Goal: Information Seeking & Learning: Learn about a topic

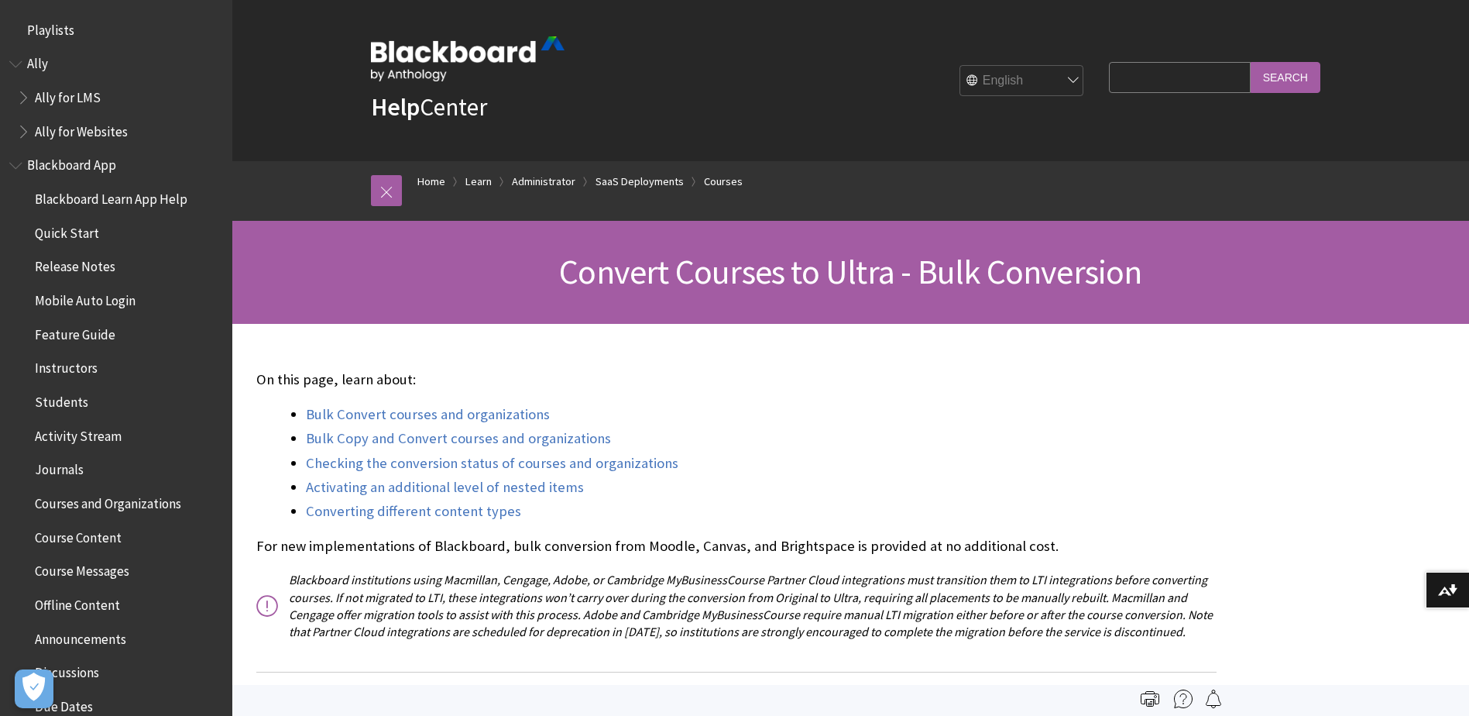
scroll to position [2010, 0]
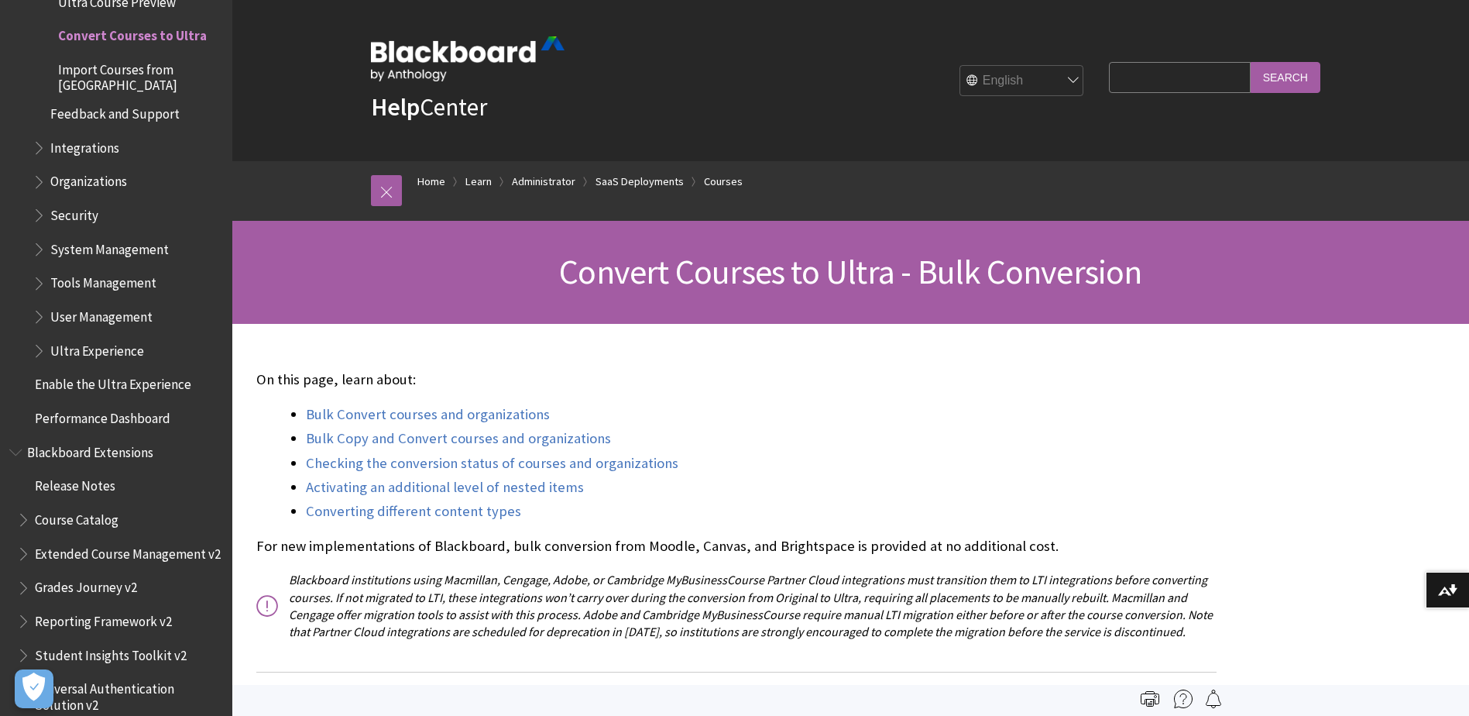
click at [103, 150] on span "Integrations" at bounding box center [84, 145] width 69 height 21
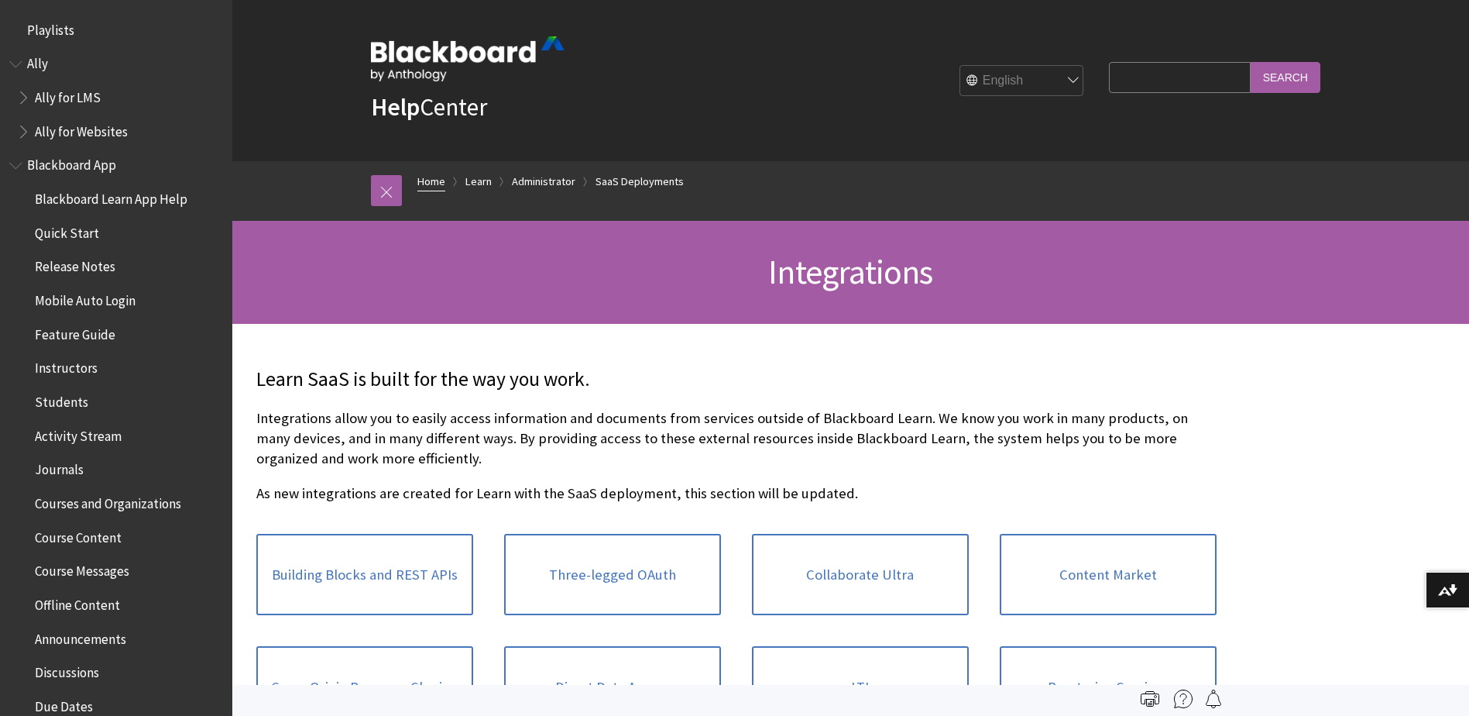
click at [430, 185] on link "Home" at bounding box center [431, 181] width 28 height 19
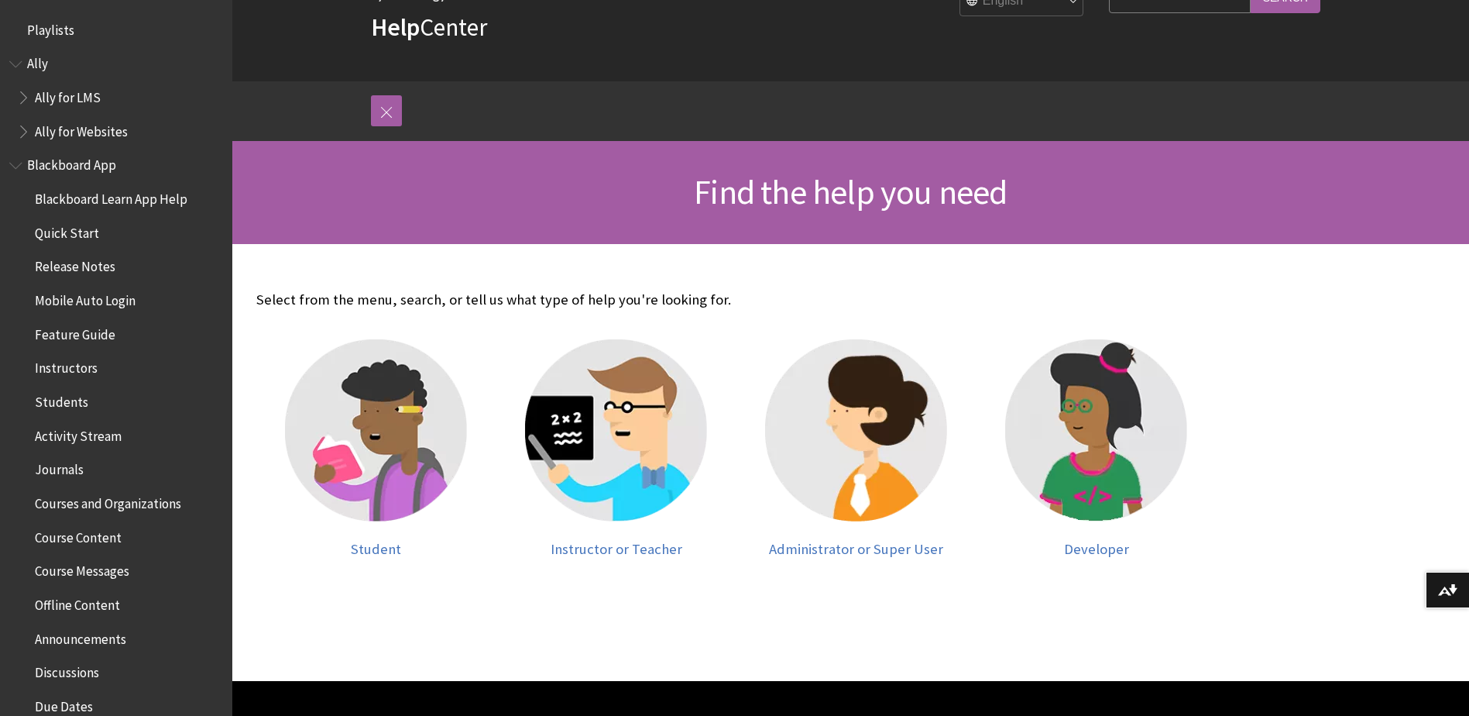
scroll to position [155, 0]
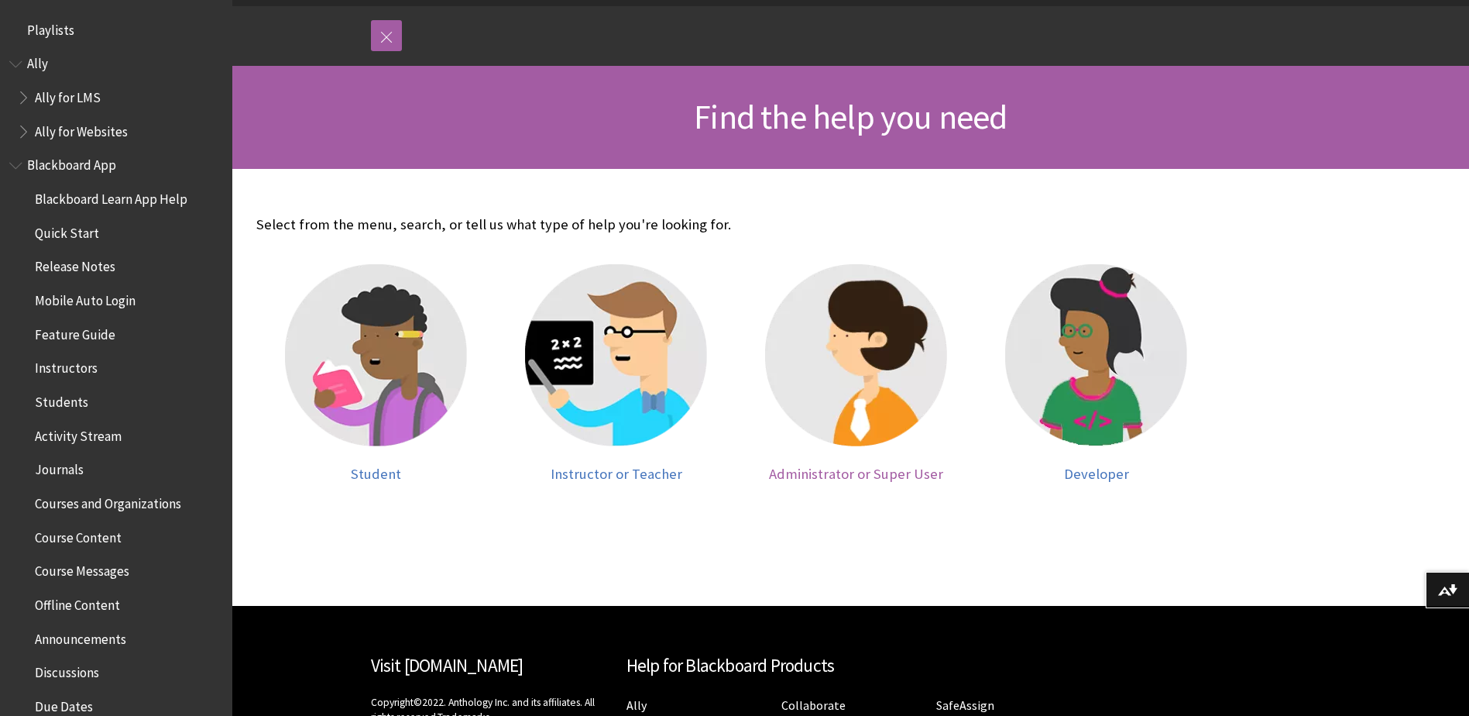
click at [849, 437] on img at bounding box center [856, 355] width 182 height 182
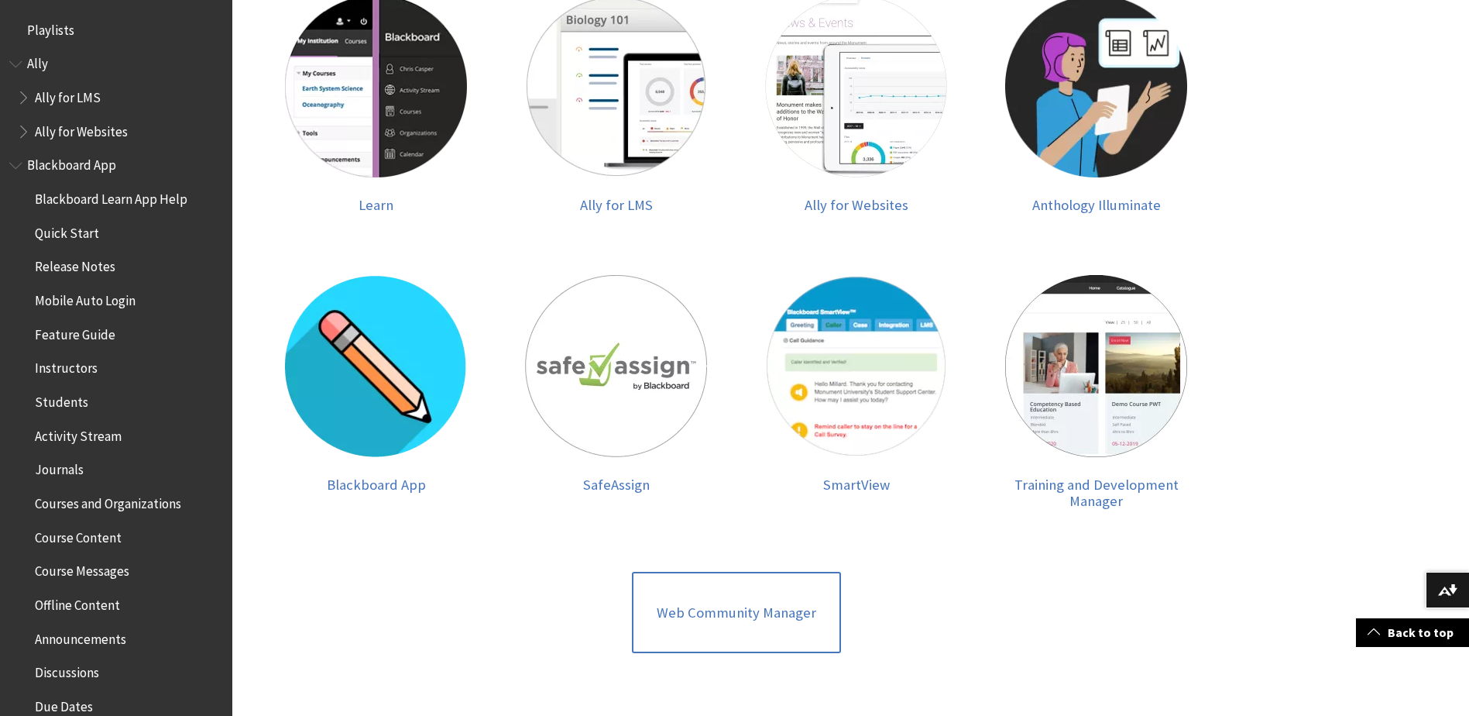
scroll to position [465, 0]
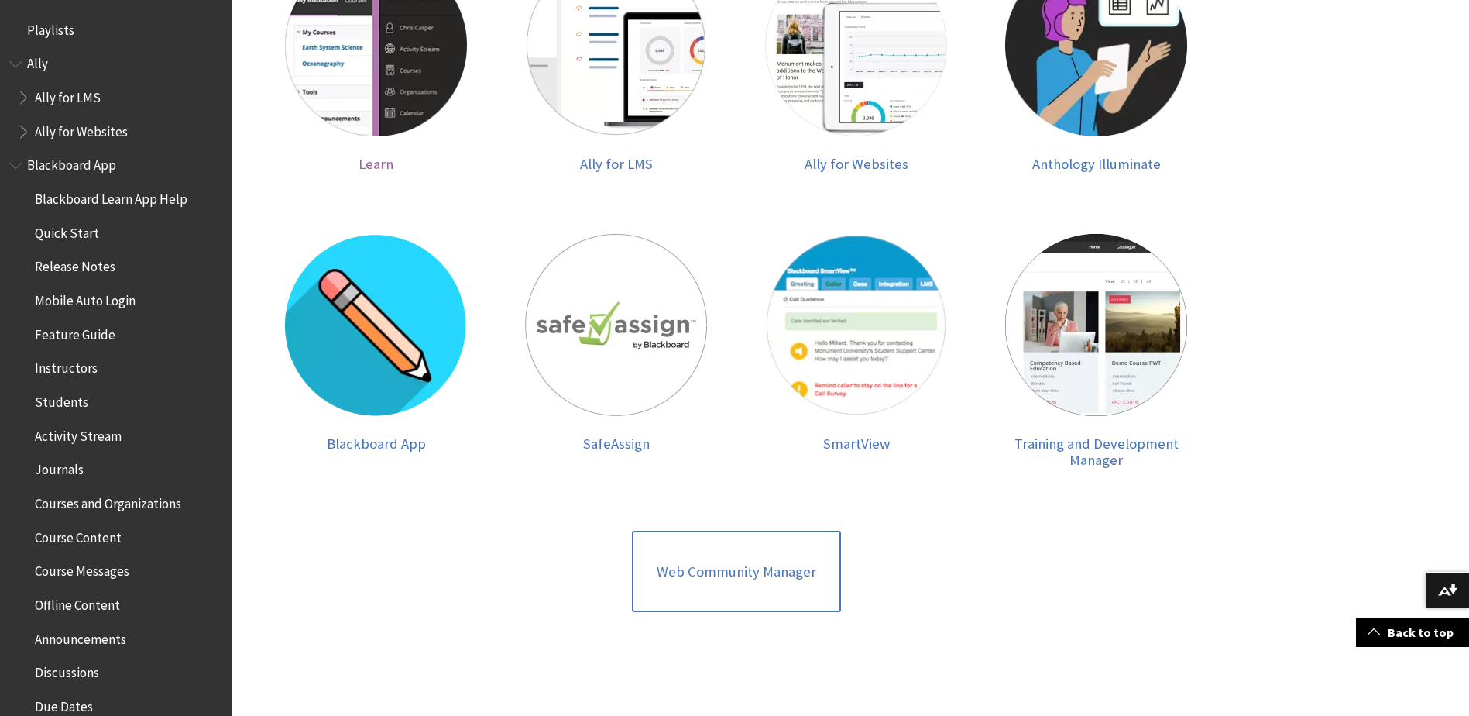
click at [407, 146] on div at bounding box center [376, 54] width 209 height 201
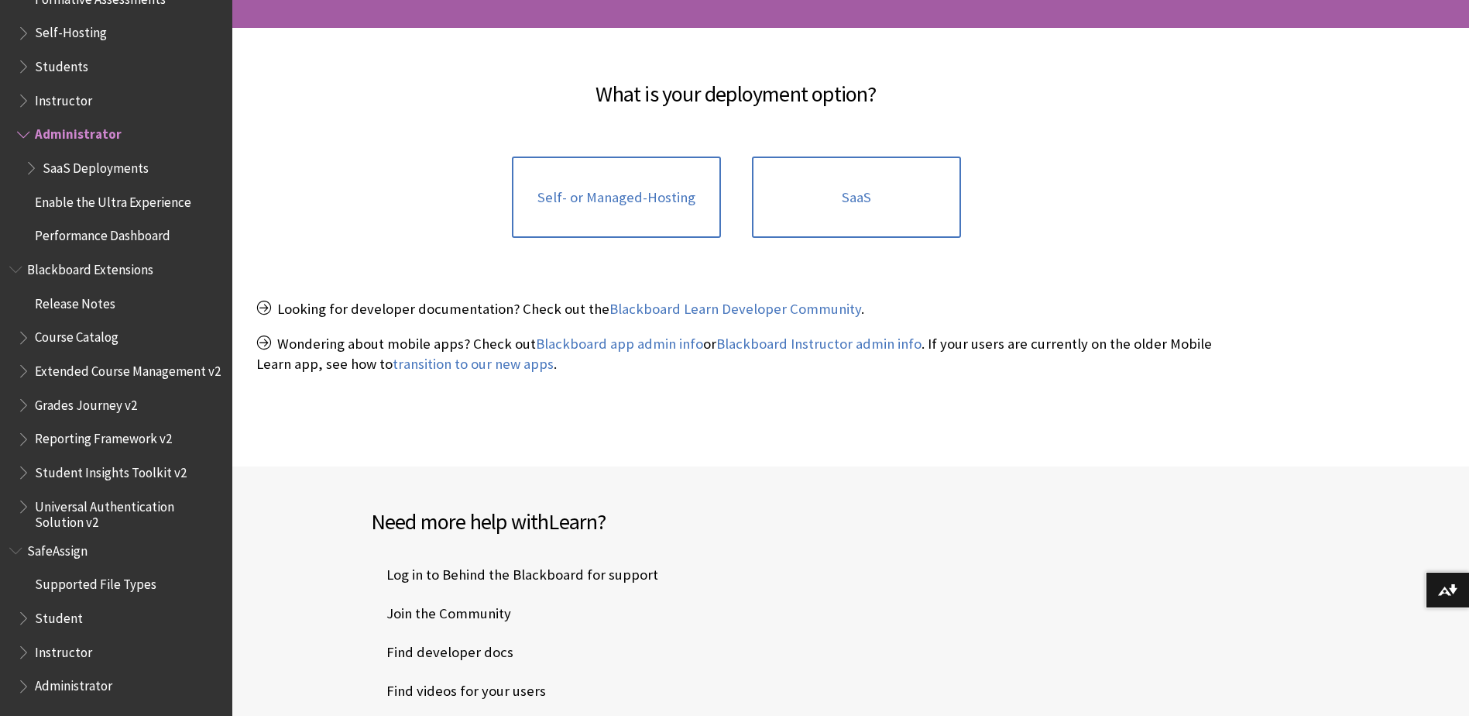
scroll to position [310, 0]
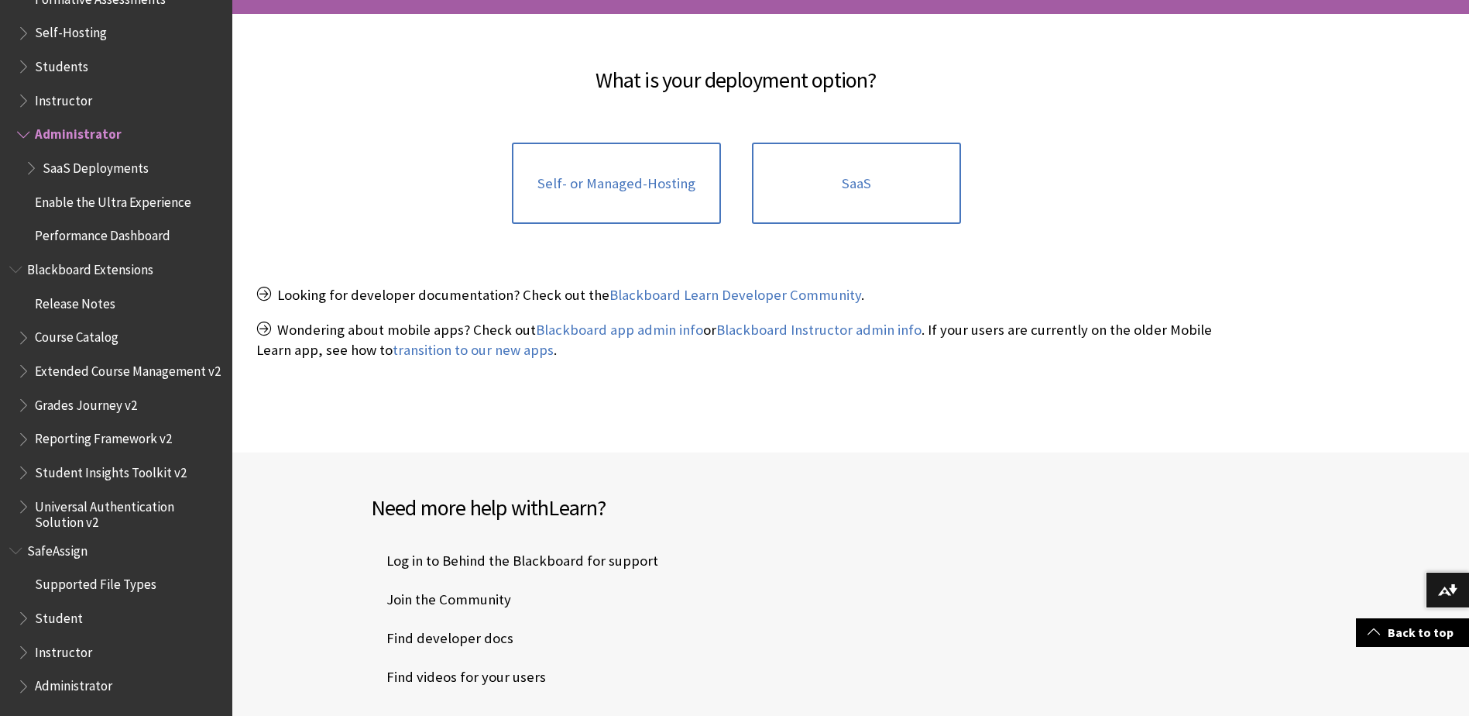
click at [109, 290] on span "Release Notes" at bounding box center [75, 300] width 81 height 21
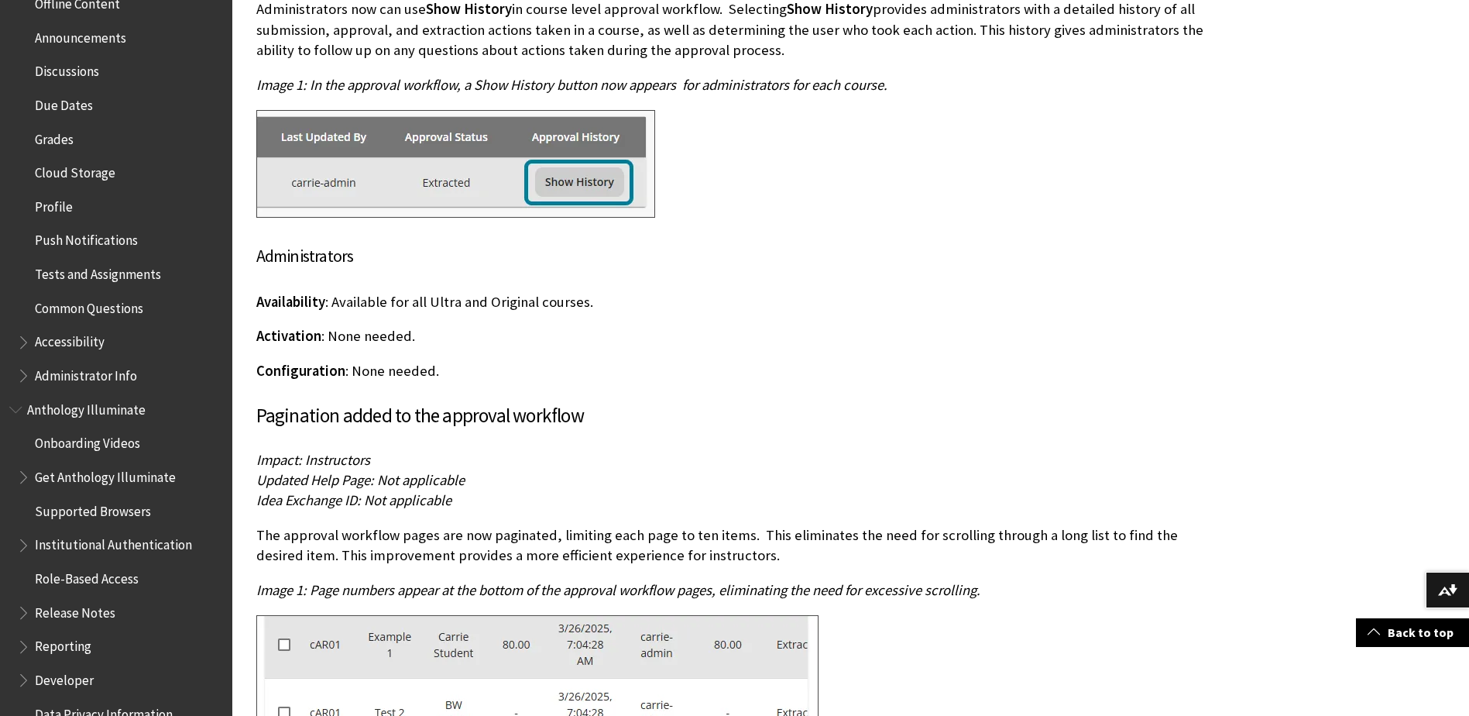
scroll to position [852, 0]
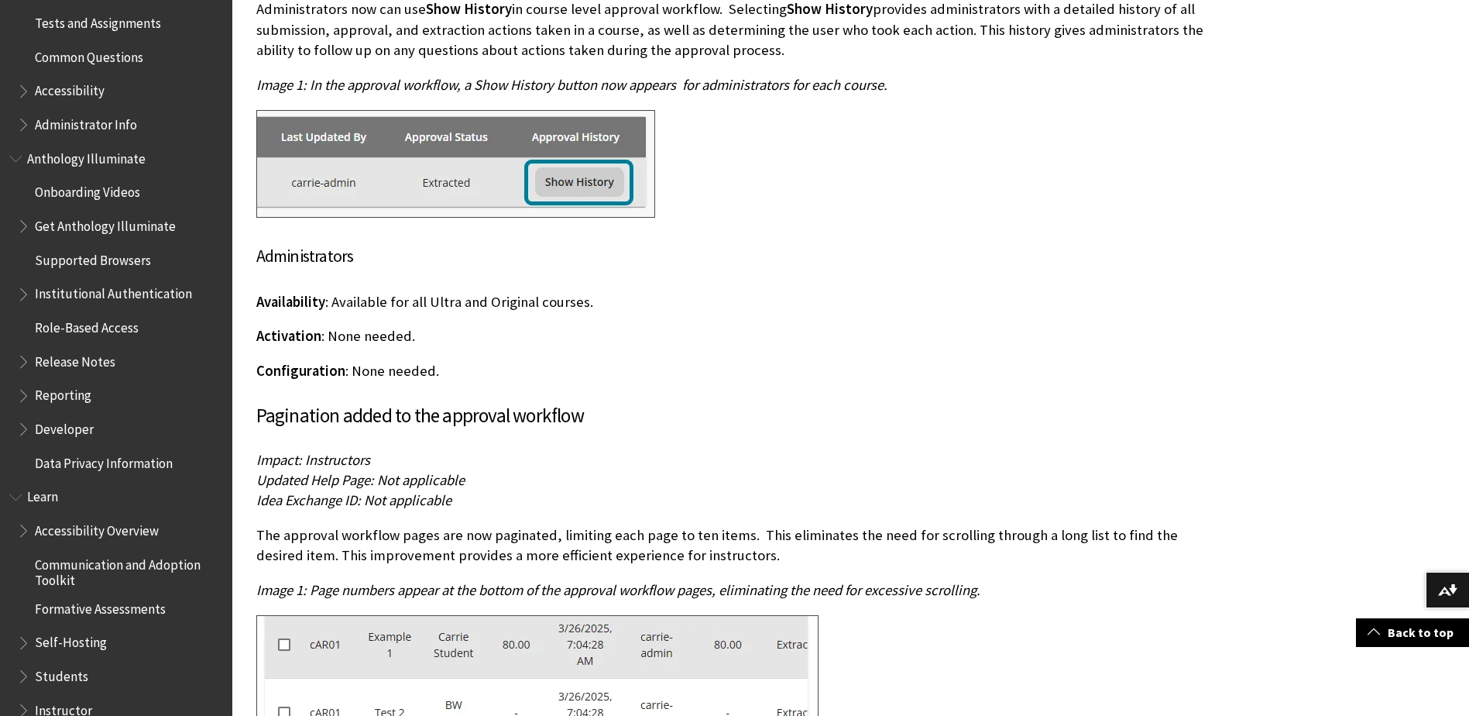
click at [83, 122] on span "Administrator Info" at bounding box center [86, 122] width 102 height 21
click at [66, 60] on span "Common Questions" at bounding box center [89, 54] width 108 height 21
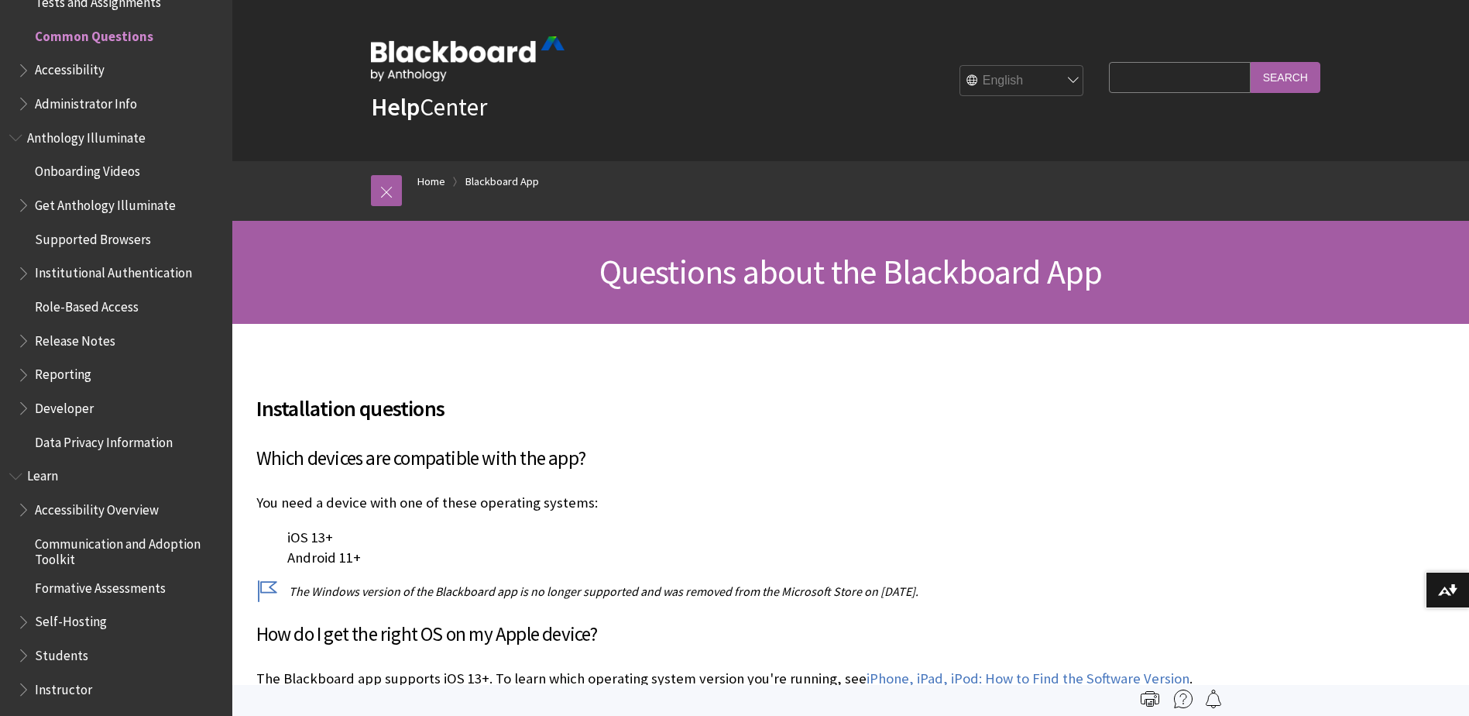
scroll to position [1028, 0]
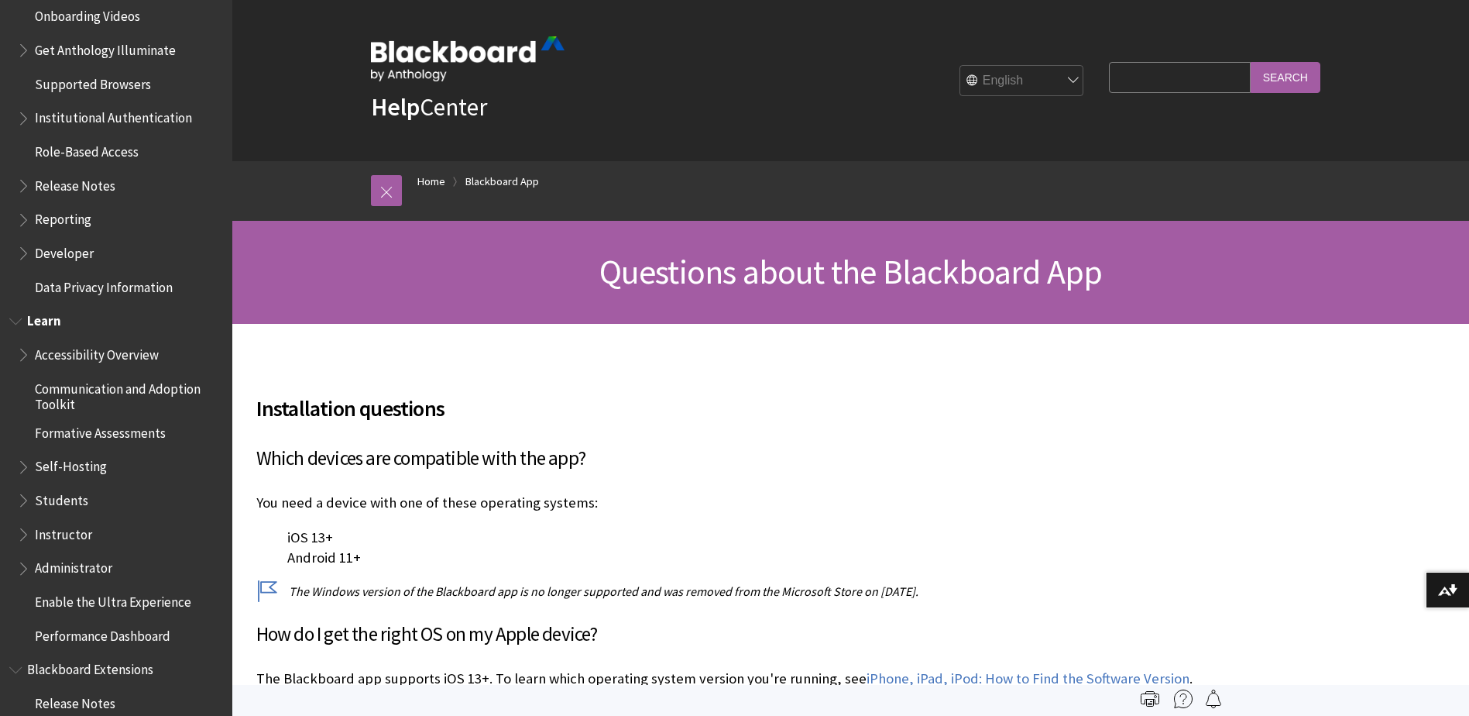
click at [63, 401] on span "Communication and Adoption Toolkit" at bounding box center [128, 394] width 187 height 36
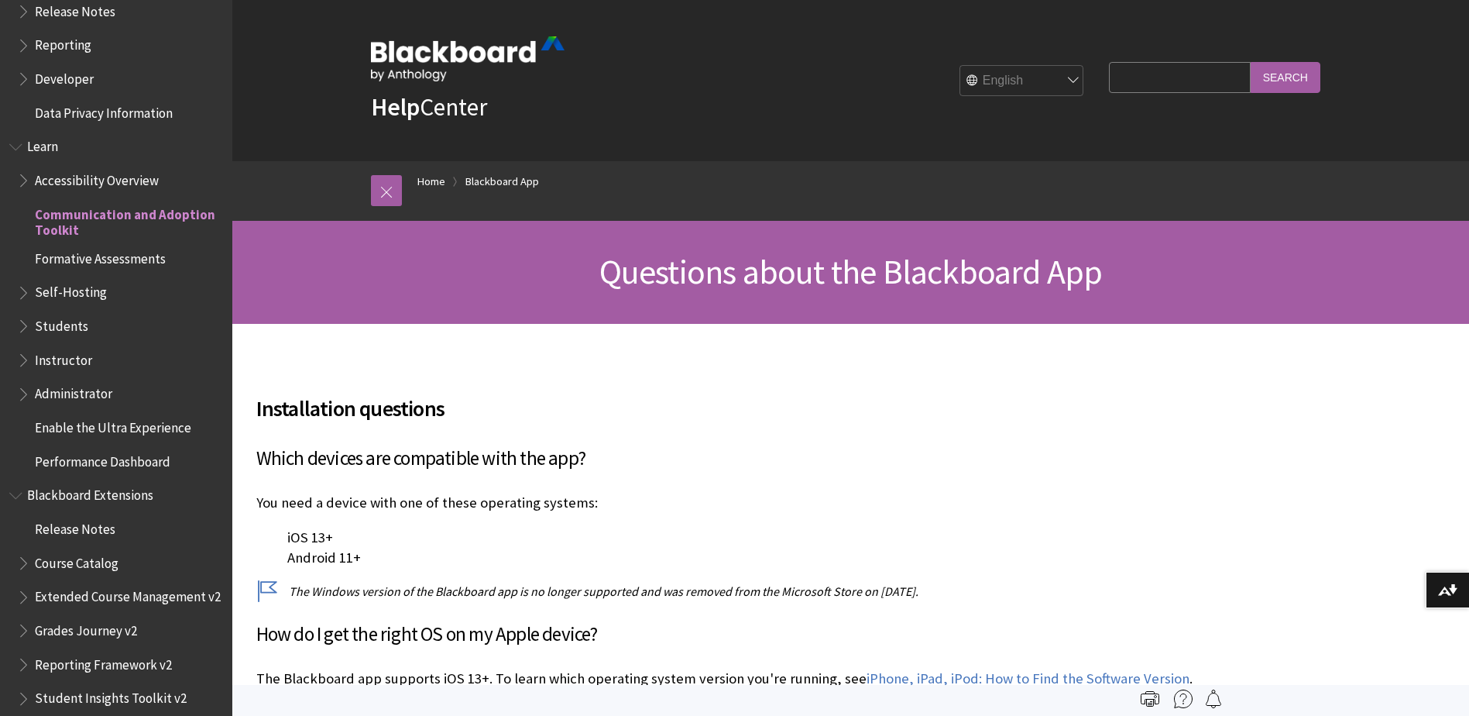
scroll to position [1337, 0]
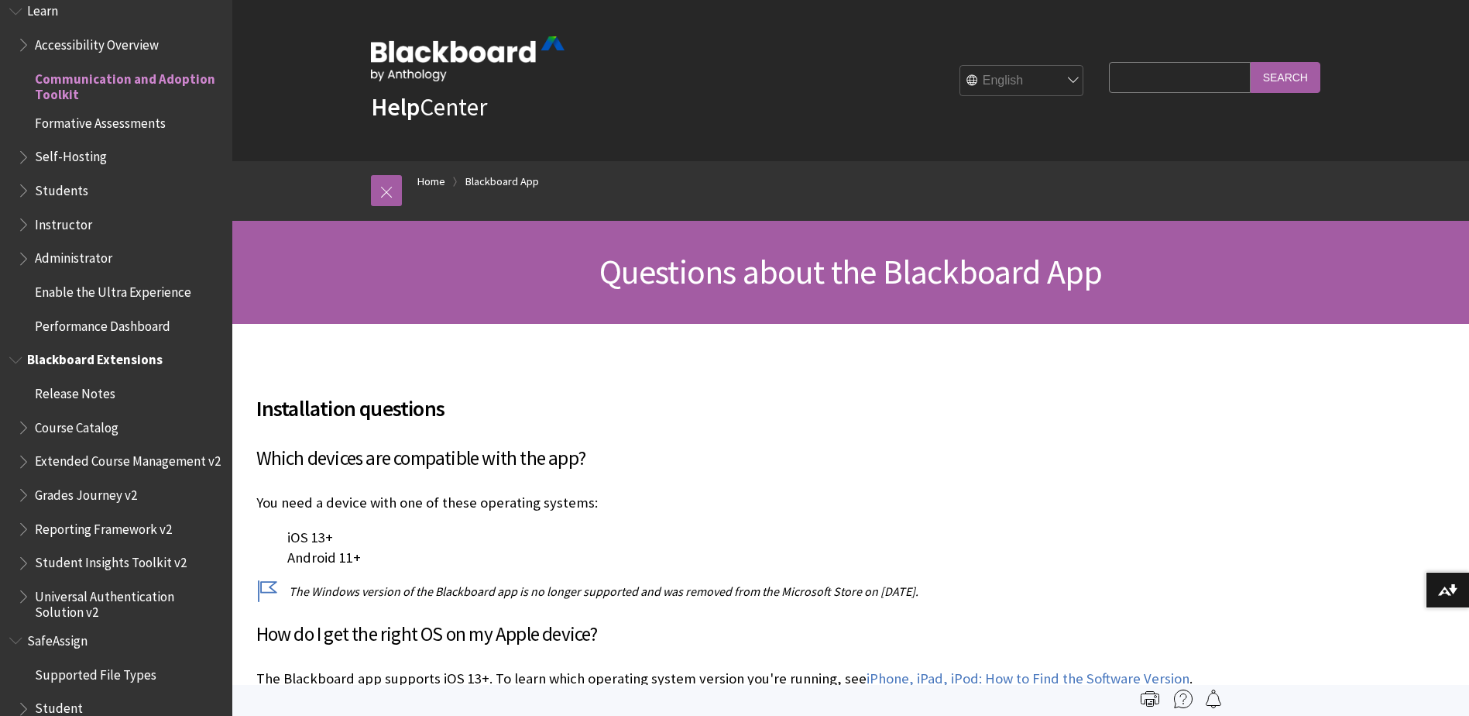
click at [82, 569] on span "Student Insights Toolkit v2" at bounding box center [111, 560] width 152 height 21
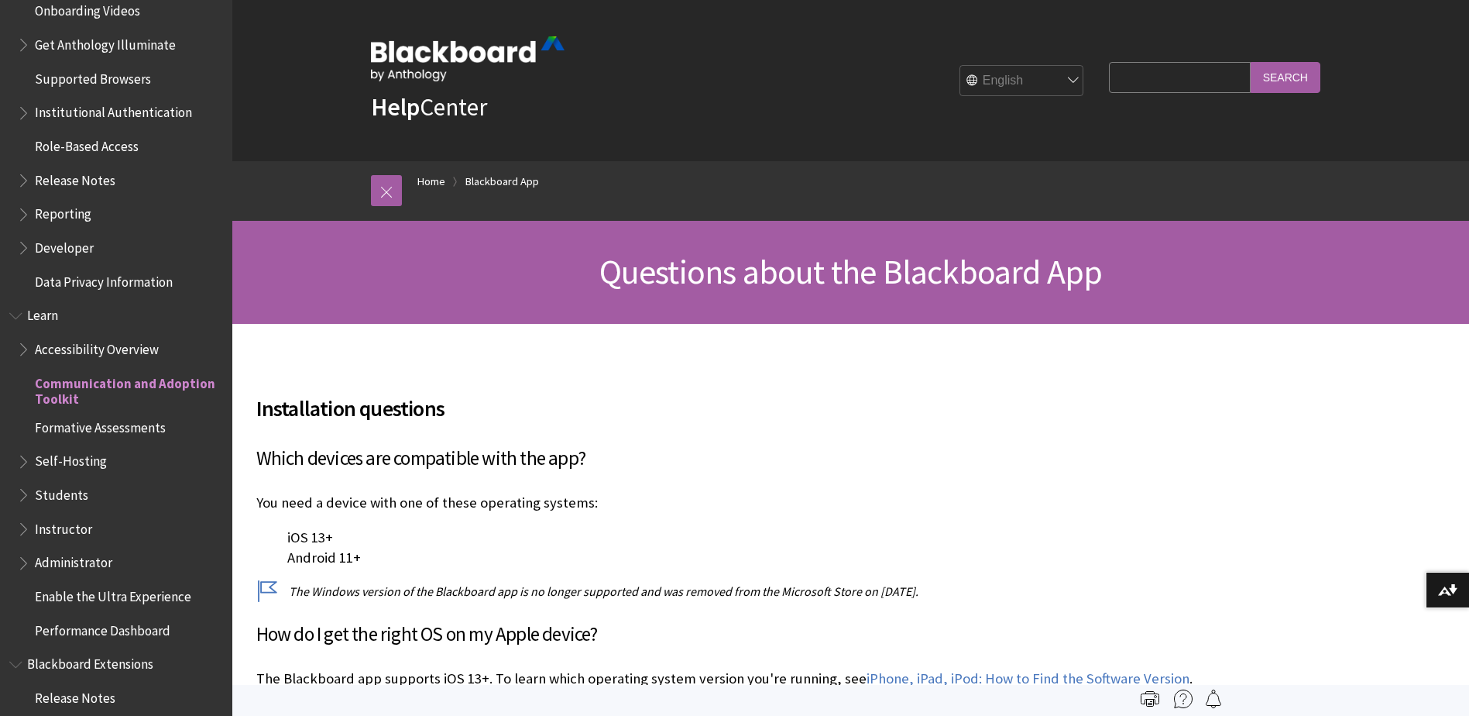
scroll to position [1028, 0]
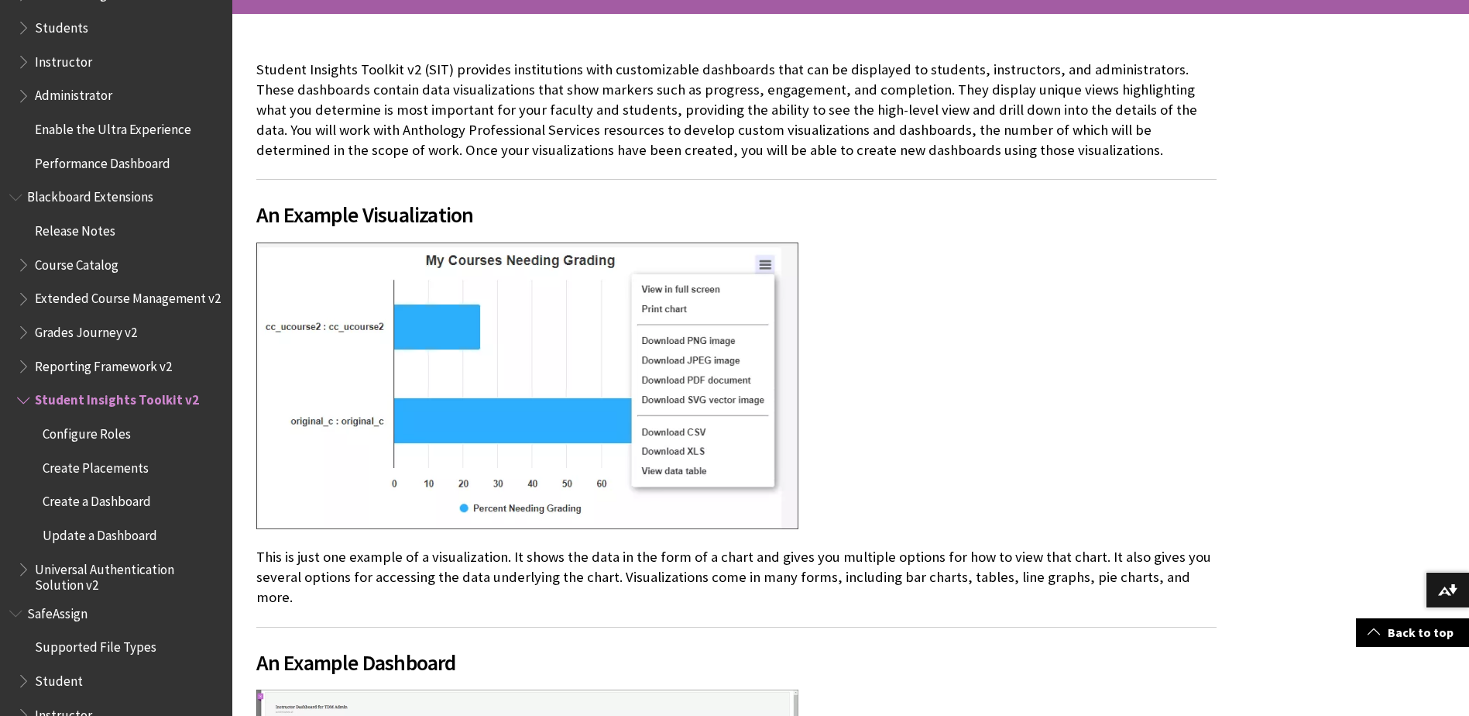
scroll to position [1341, 0]
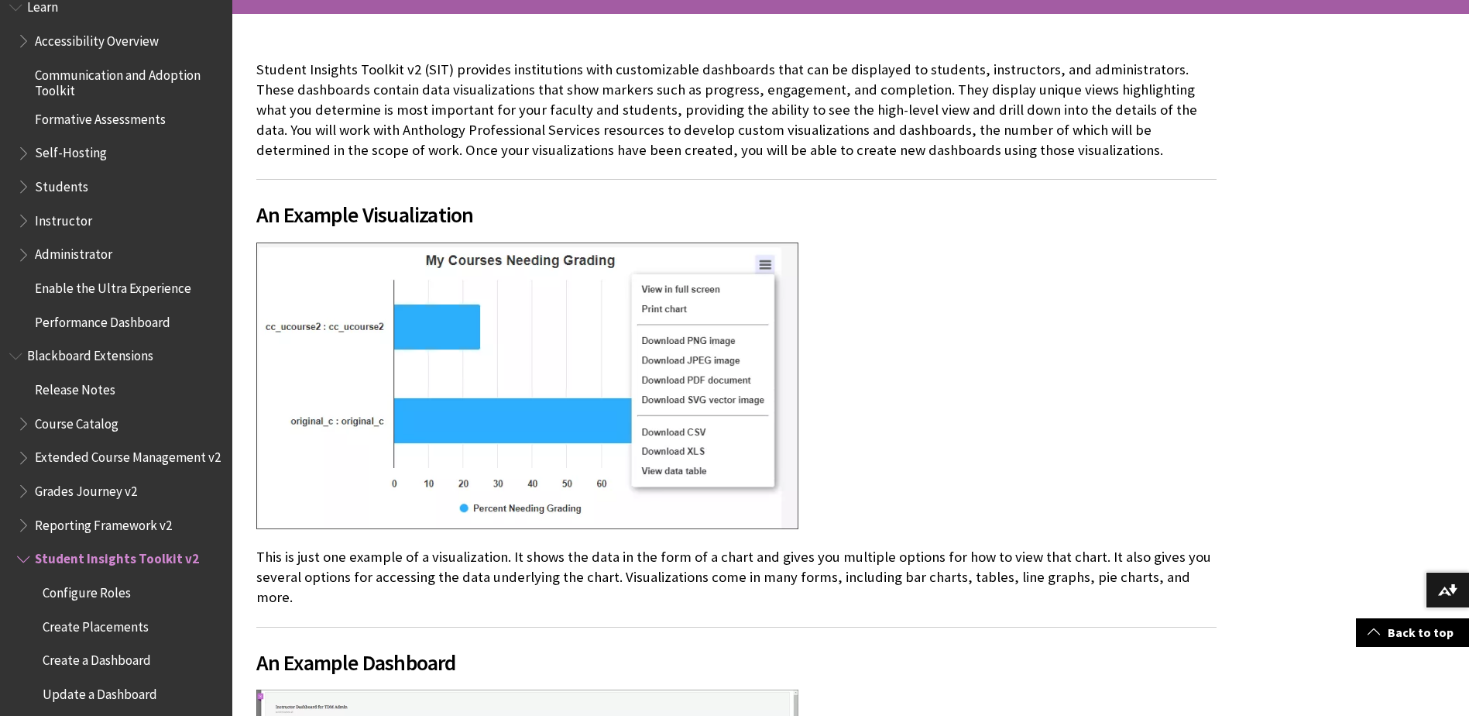
click at [70, 183] on span "Students" at bounding box center [61, 183] width 53 height 21
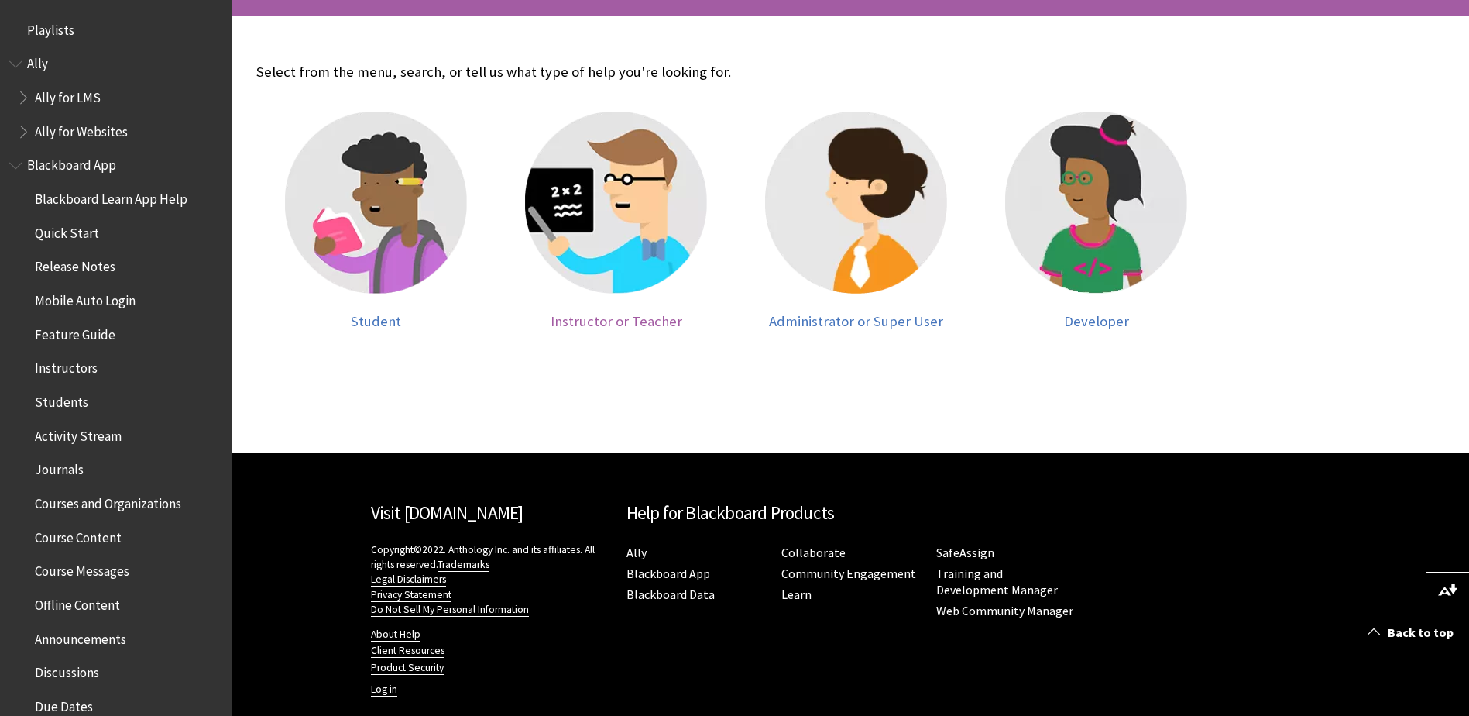
scroll to position [310, 0]
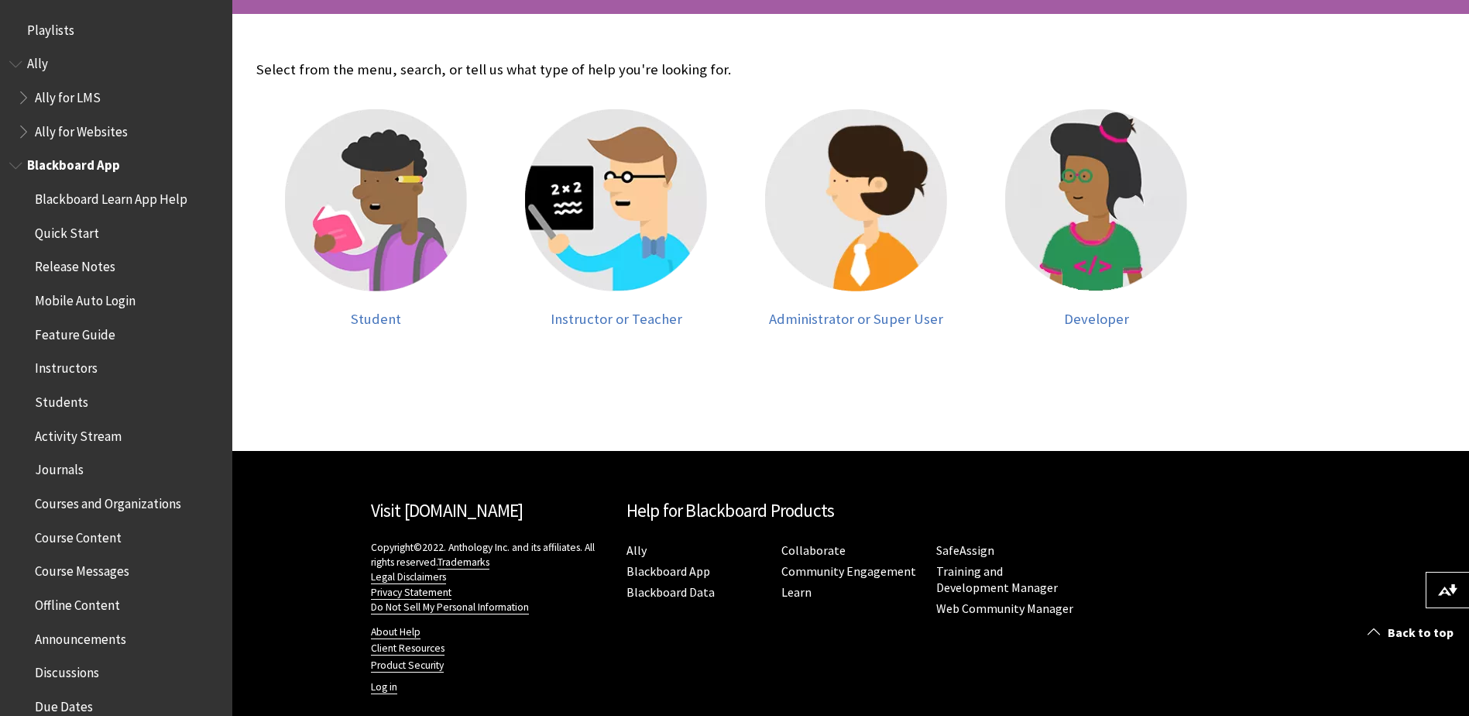
click at [63, 336] on span "Feature Guide" at bounding box center [75, 331] width 81 height 21
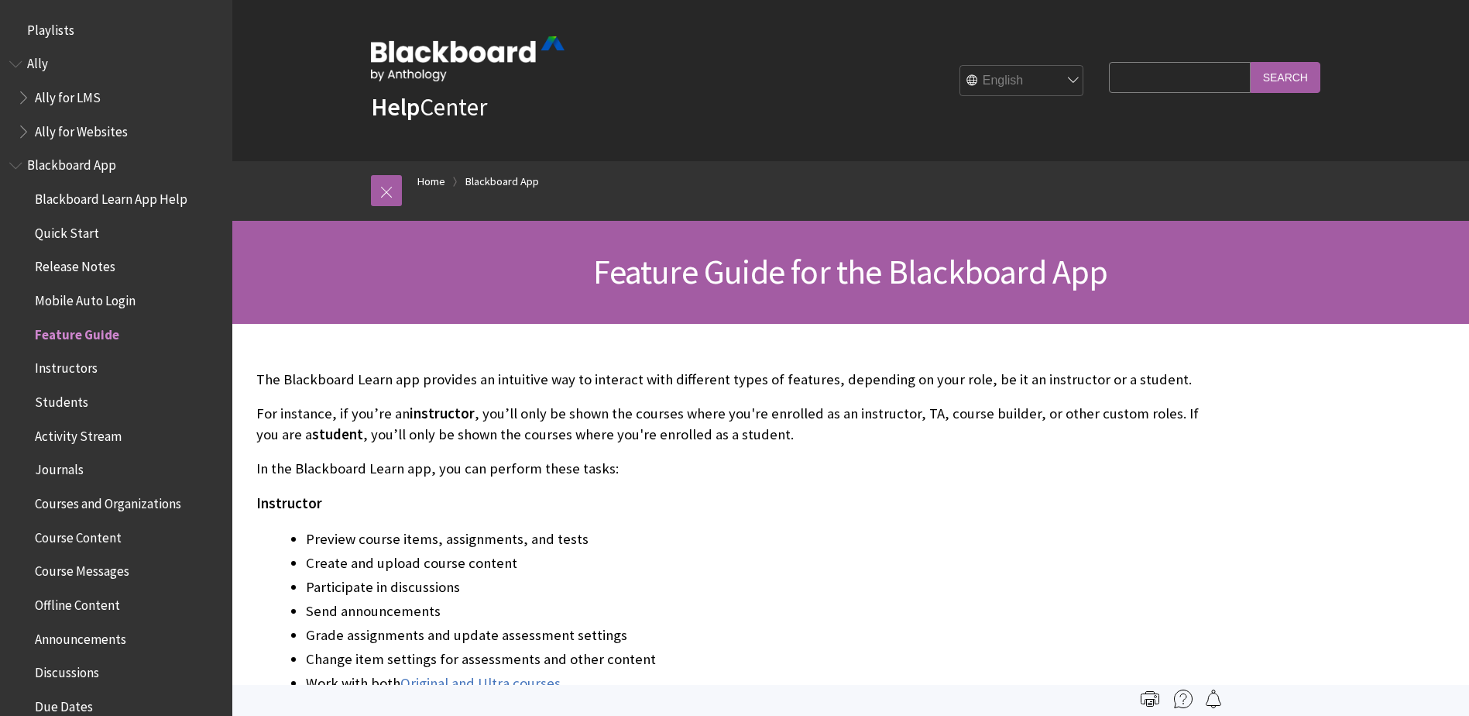
scroll to position [298, 0]
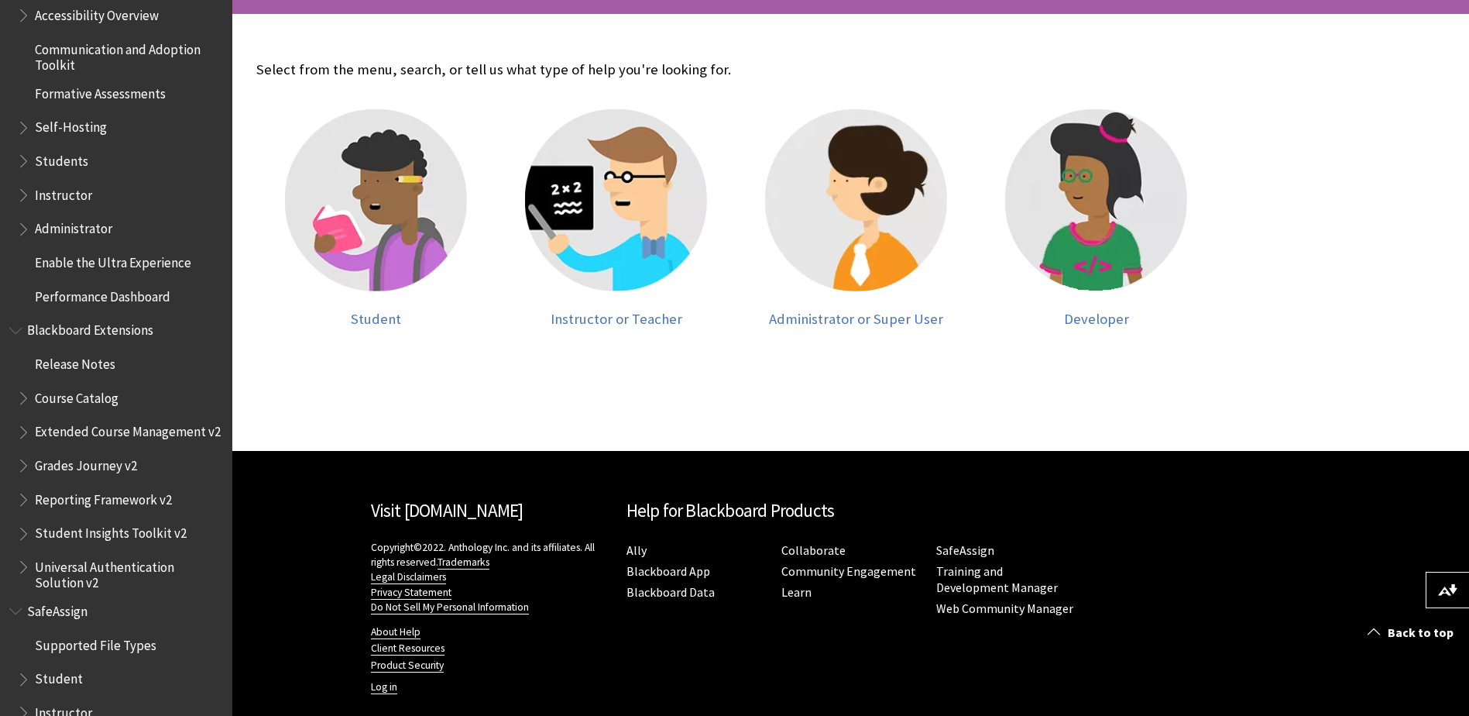
scroll to position [1438, 0]
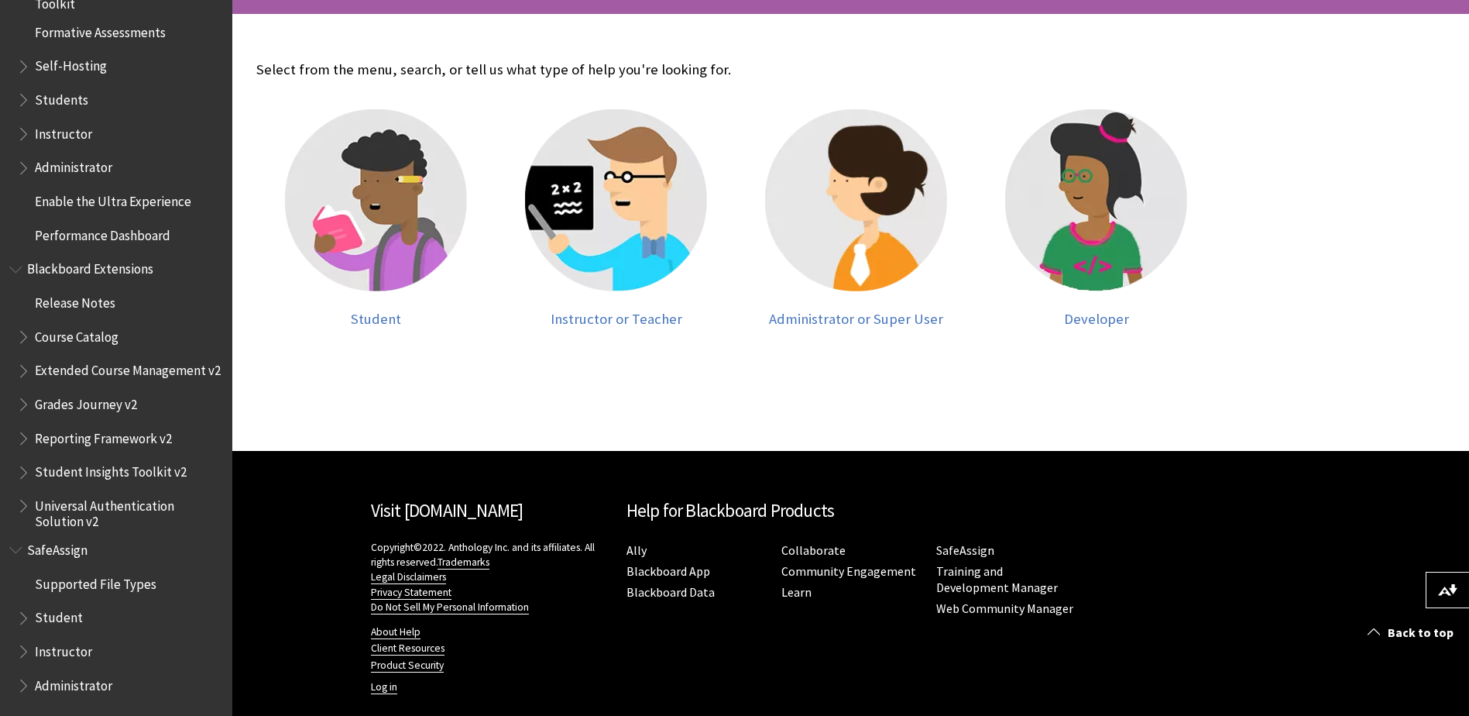
click at [74, 654] on span "Instructor" at bounding box center [63, 648] width 57 height 21
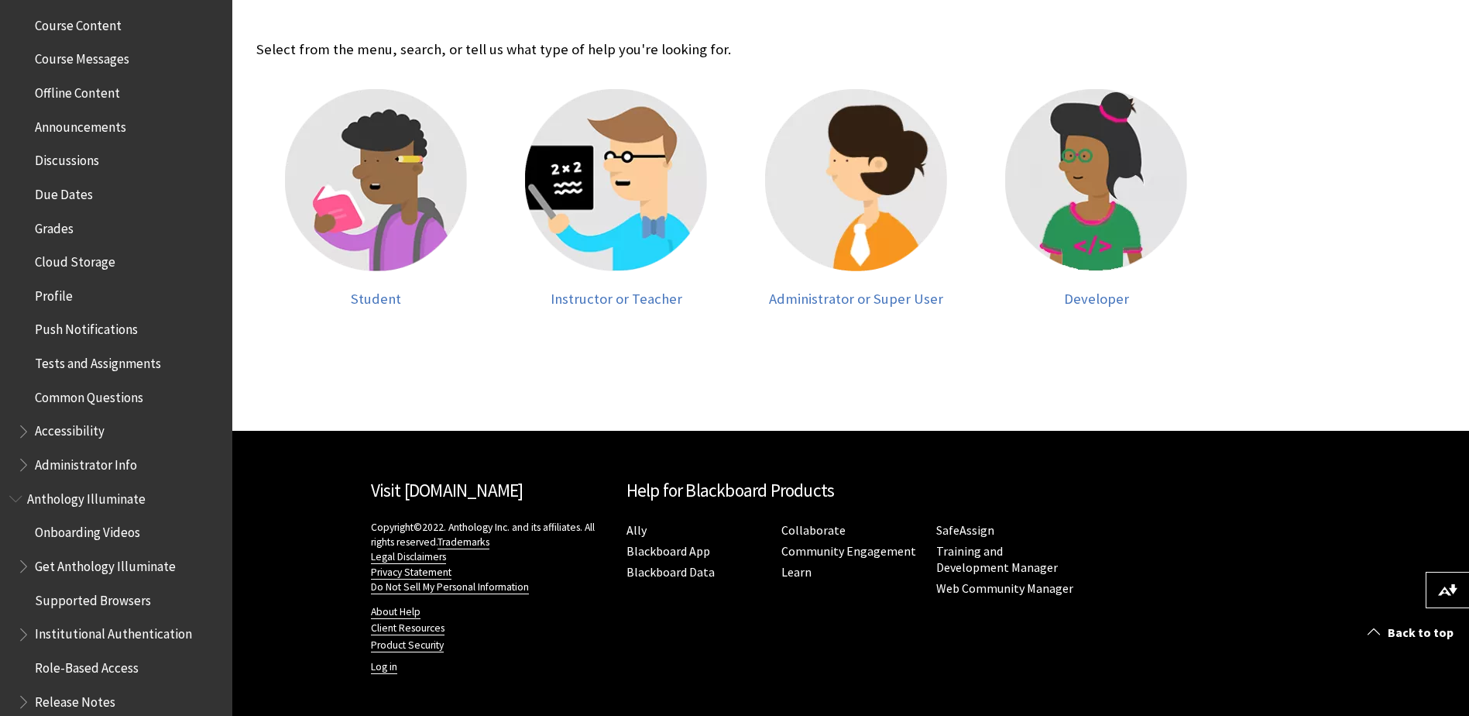
scroll to position [509, 0]
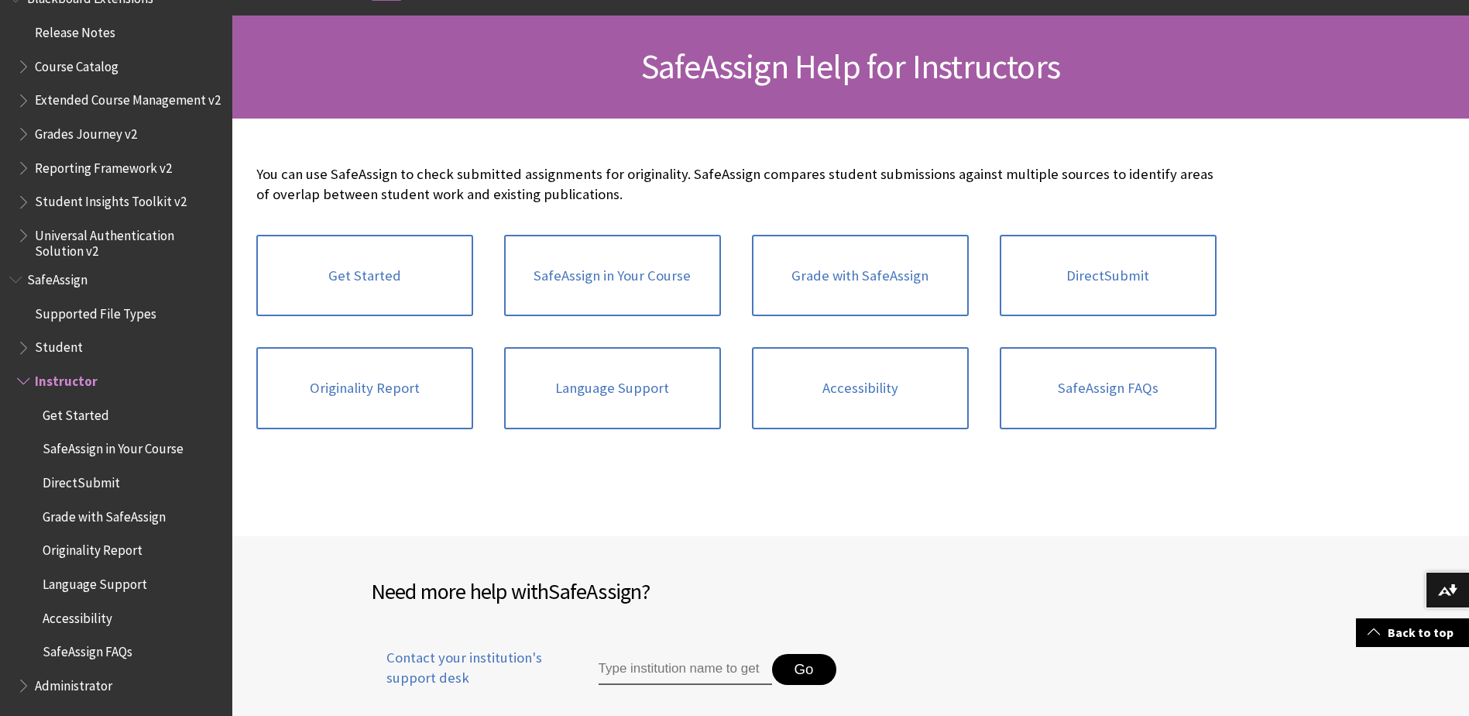
scroll to position [232, 0]
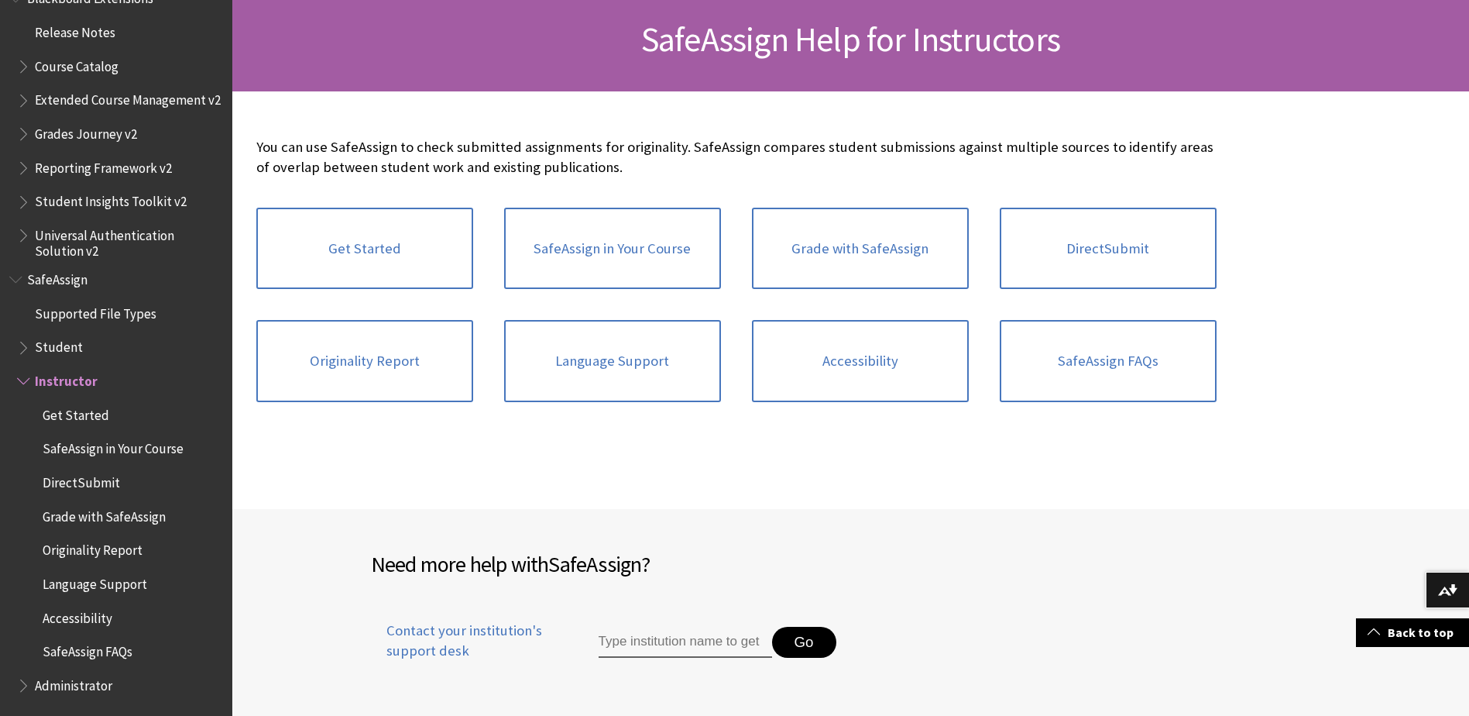
click at [90, 514] on span "Grade with SafeAssign" at bounding box center [104, 513] width 123 height 21
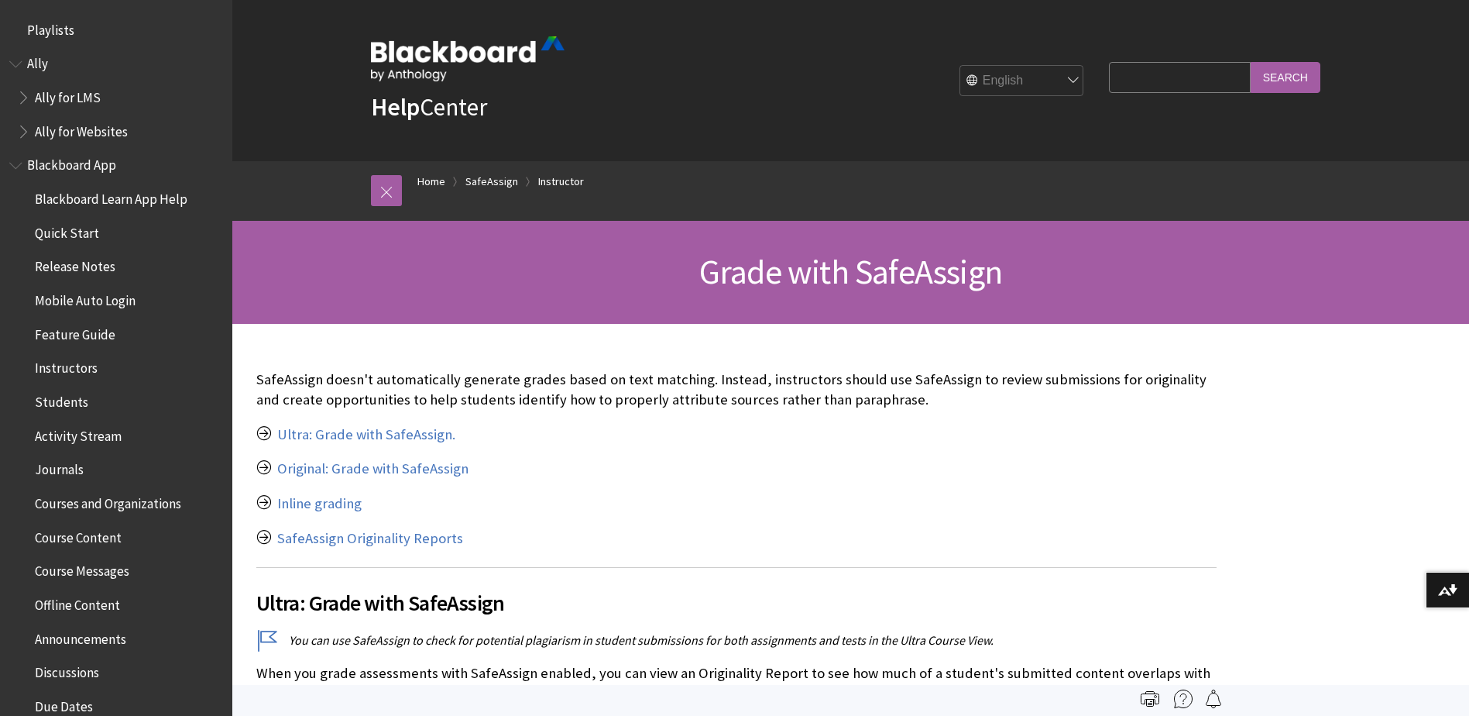
scroll to position [1708, 0]
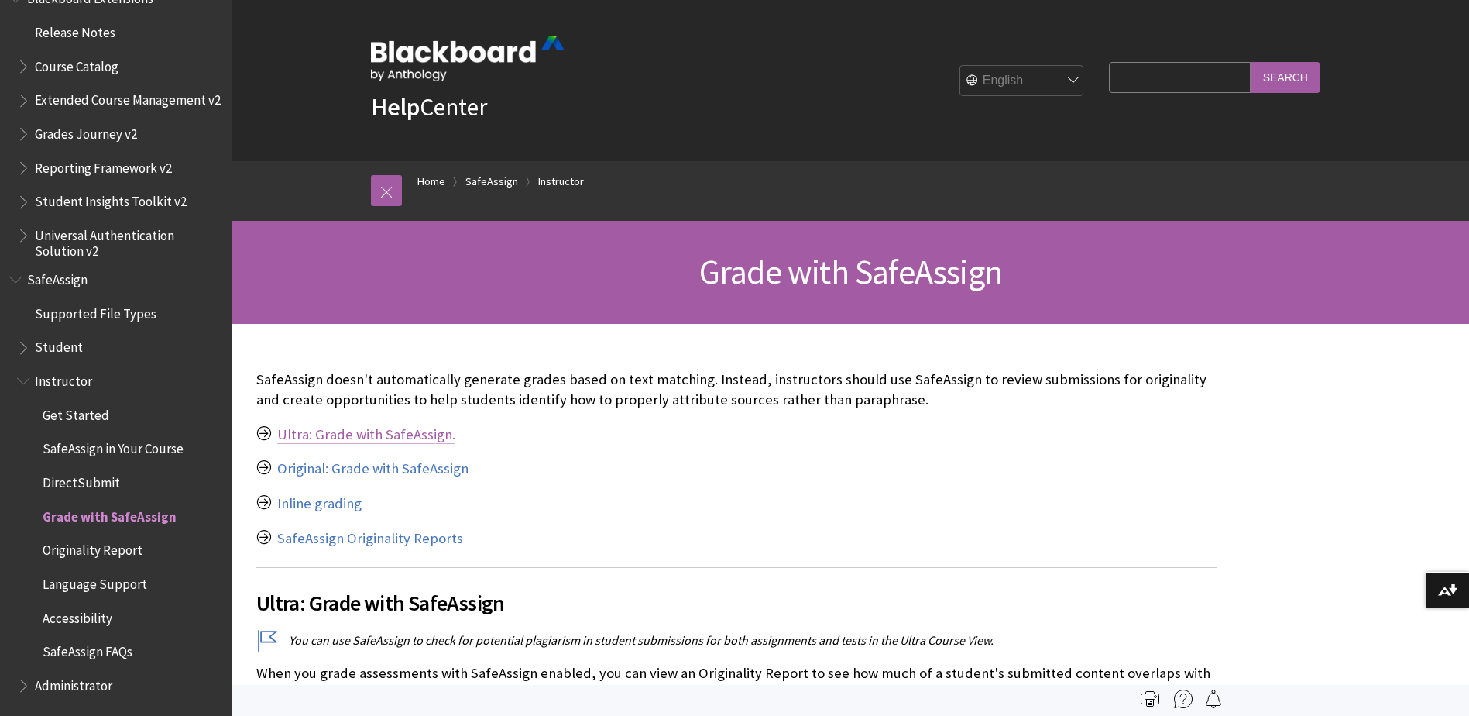
click at [413, 437] on link "Ultra: Grade with SafeAssign." at bounding box center [366, 434] width 178 height 19
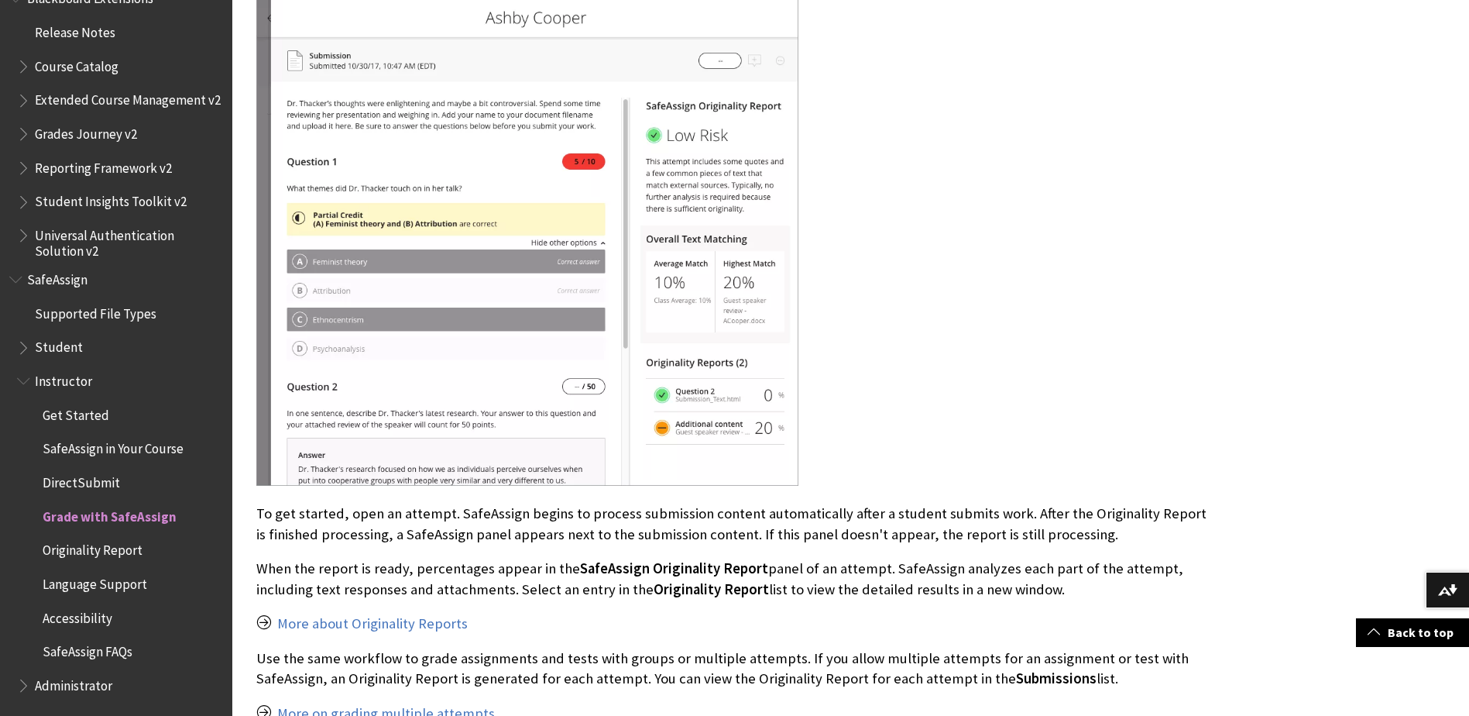
scroll to position [1476, 0]
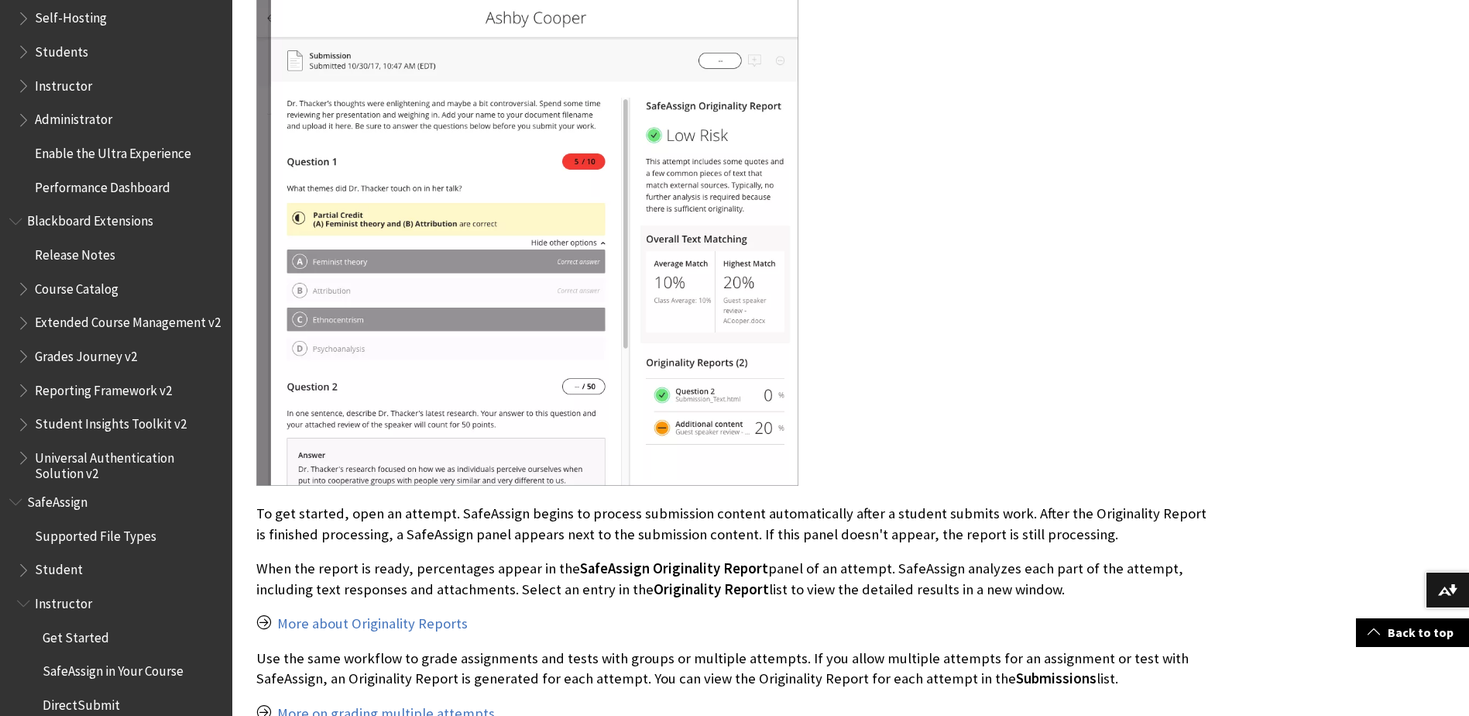
click at [56, 90] on span "Instructor" at bounding box center [63, 83] width 57 height 21
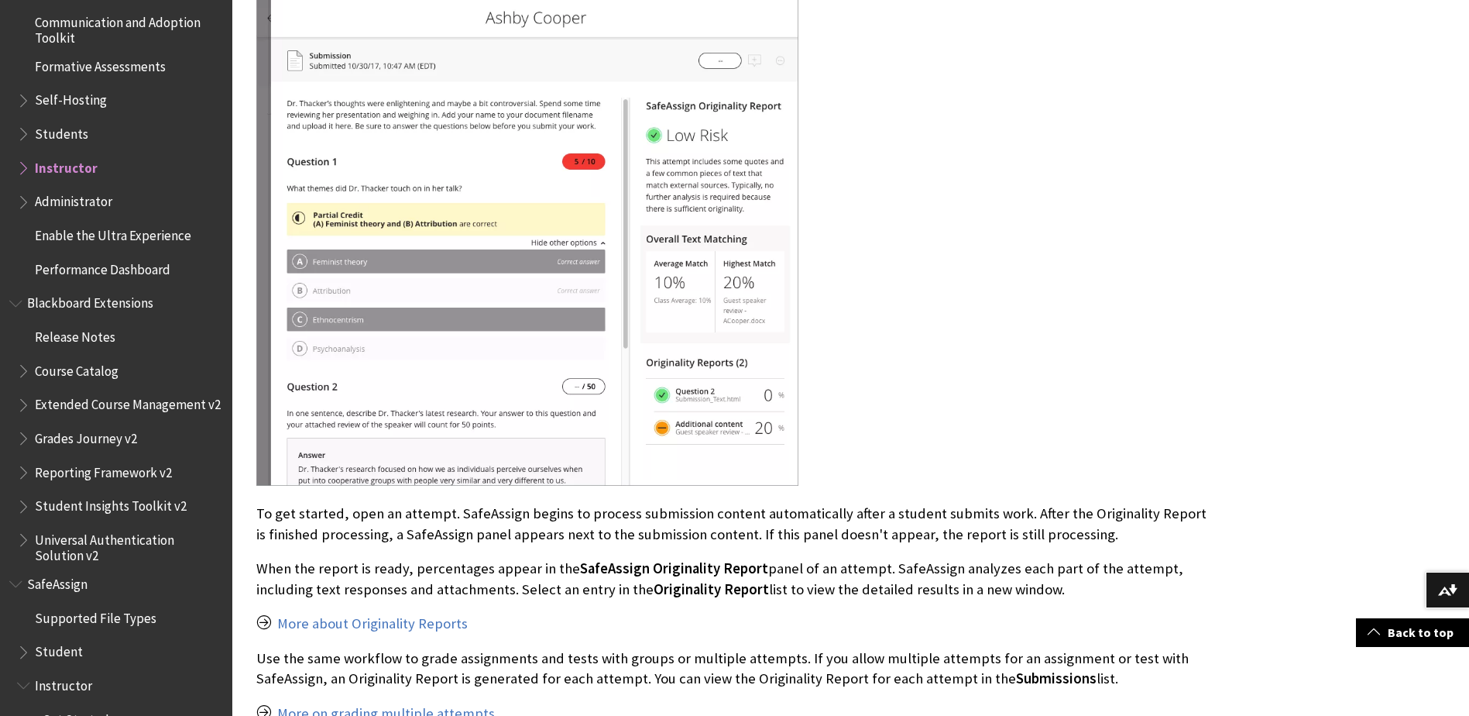
scroll to position [1166, 0]
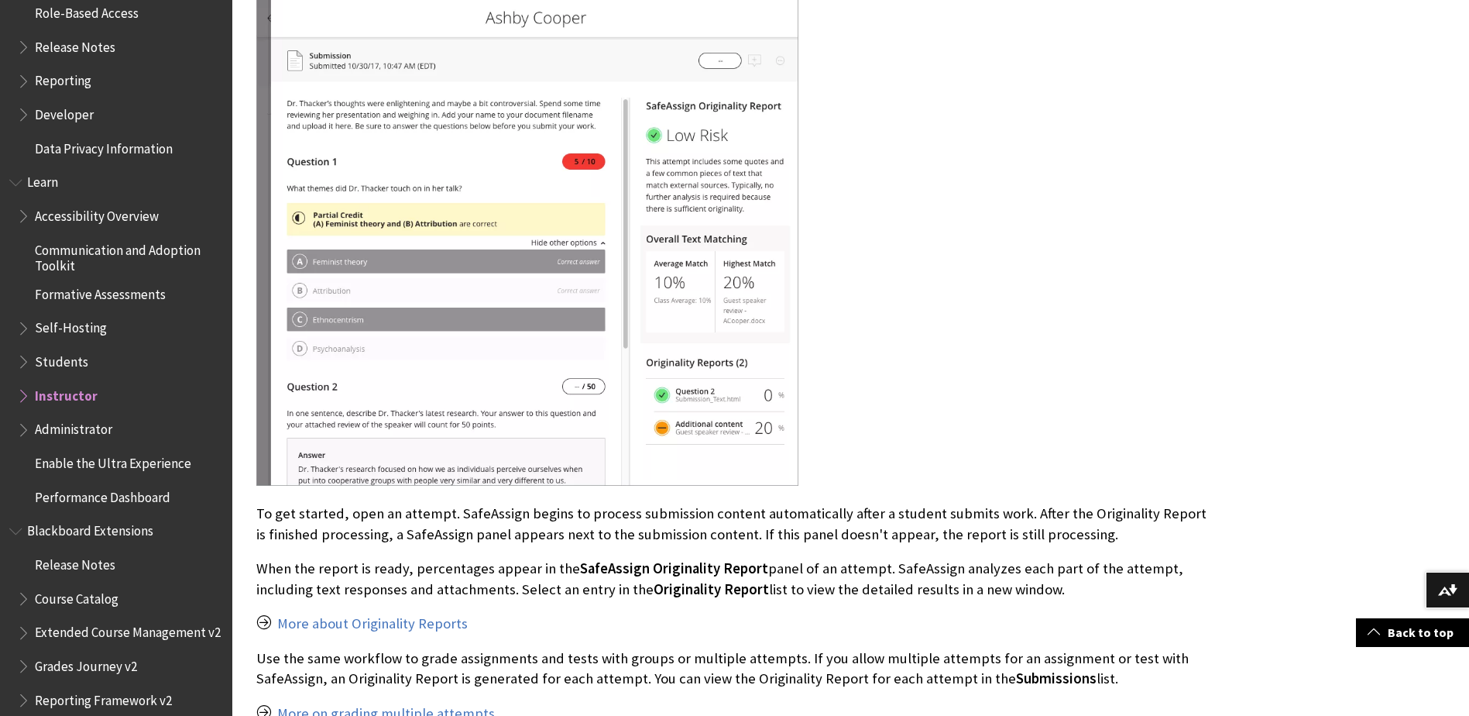
click at [97, 247] on span "Communication and Adoption Toolkit" at bounding box center [128, 255] width 187 height 36
